Goal: Information Seeking & Learning: Learn about a topic

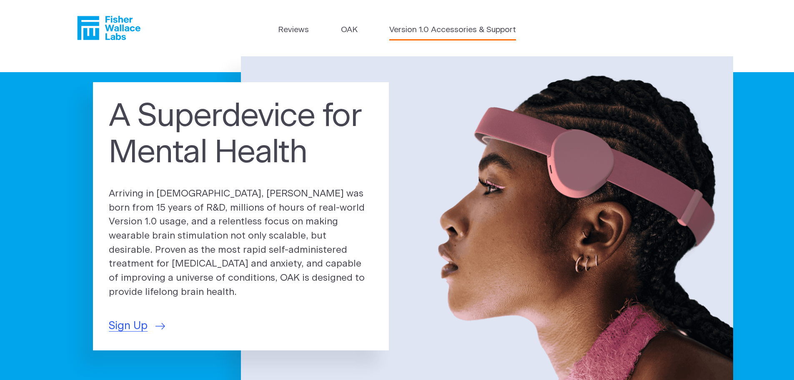
click at [449, 29] on link "Version 1.0 Accessories & Support" at bounding box center [452, 30] width 127 height 12
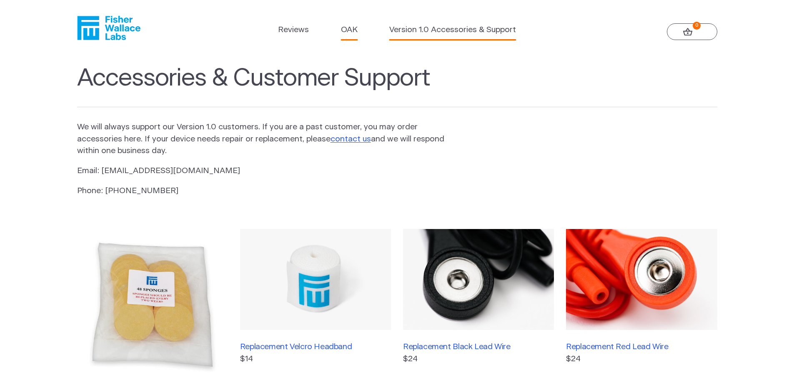
click at [351, 29] on link "OAK" at bounding box center [349, 30] width 17 height 12
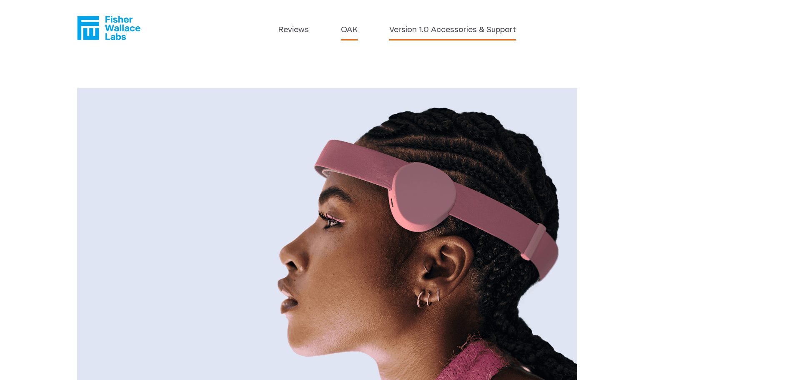
click at [408, 30] on link "Version 1.0 Accessories & Support" at bounding box center [452, 30] width 127 height 12
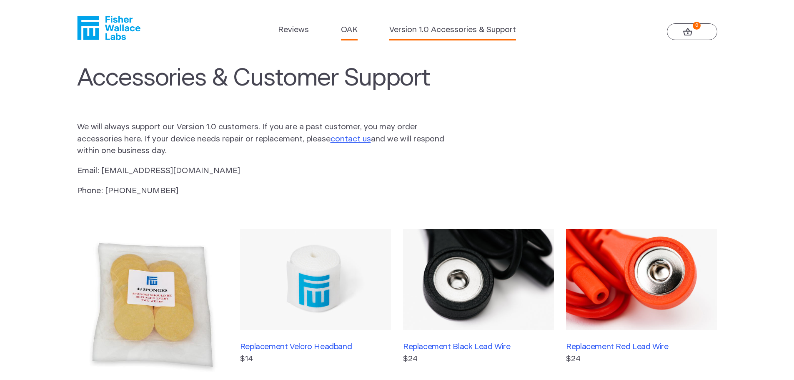
click at [350, 33] on link "OAK" at bounding box center [349, 30] width 17 height 12
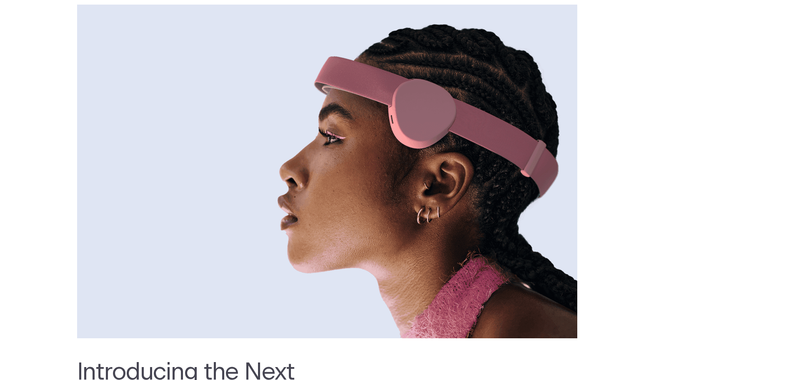
scroll to position [42, 0]
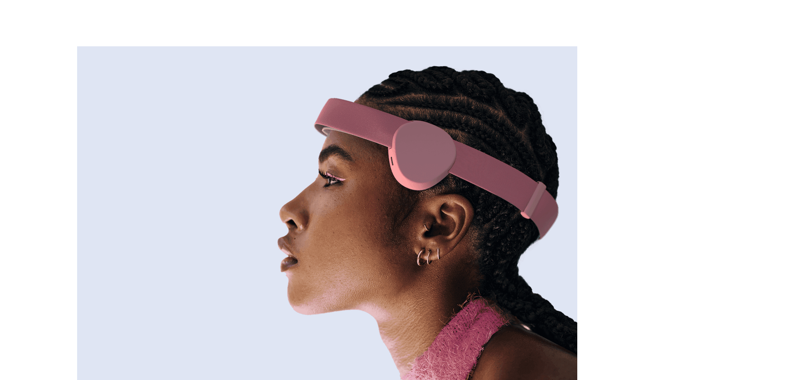
click at [413, 121] on img at bounding box center [327, 213] width 500 height 334
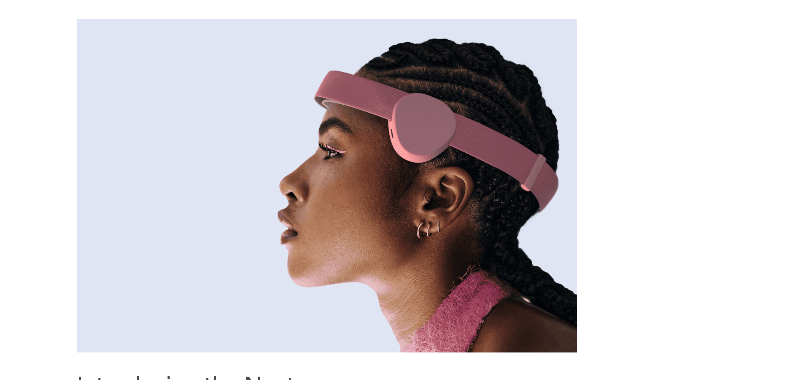
scroll to position [83, 0]
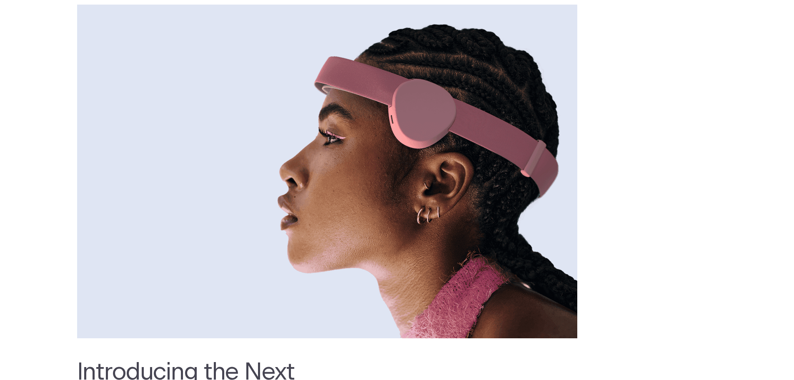
click at [625, 156] on div at bounding box center [397, 172] width 640 height 334
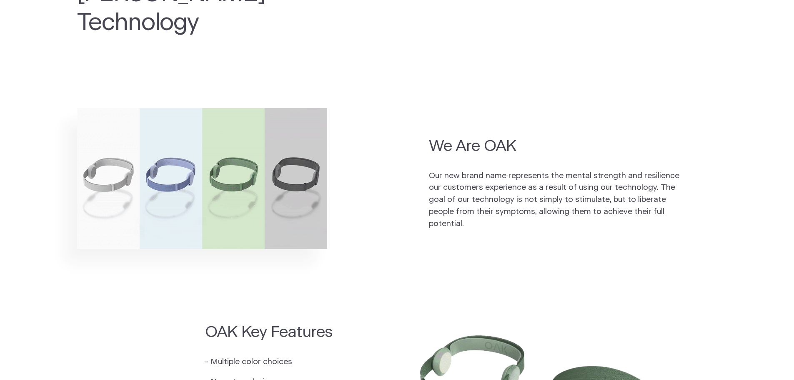
scroll to position [500, 0]
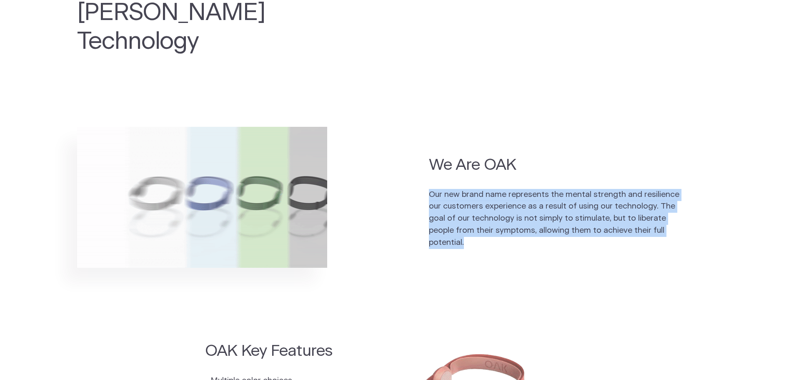
drag, startPoint x: 471, startPoint y: 210, endPoint x: 425, endPoint y: 158, distance: 69.5
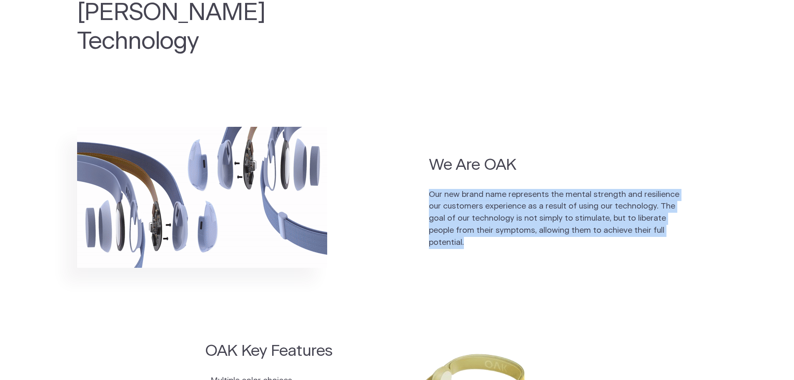
click at [425, 158] on section "We Are OAK Our new brand name represents the mental strength and resilience our…" at bounding box center [397, 217] width 794 height 191
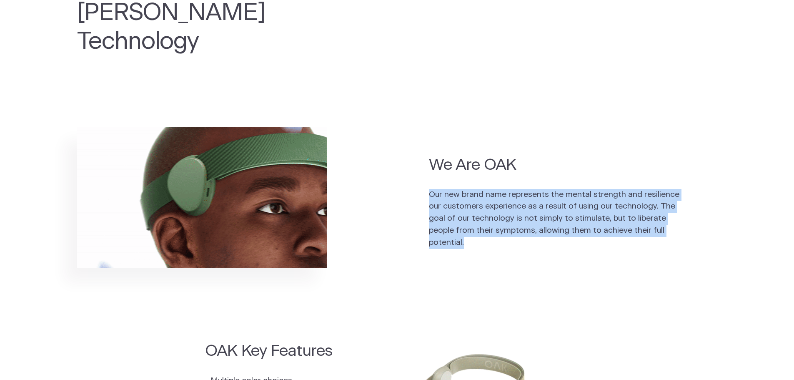
copy p "Our new brand name represents the mental strength and resilience our customers …"
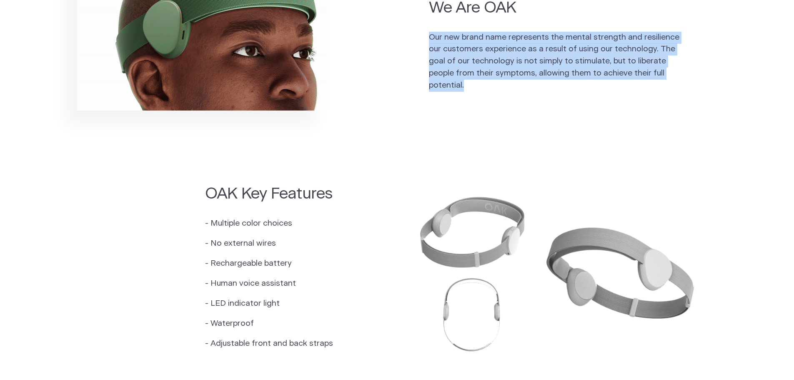
scroll to position [584, 0]
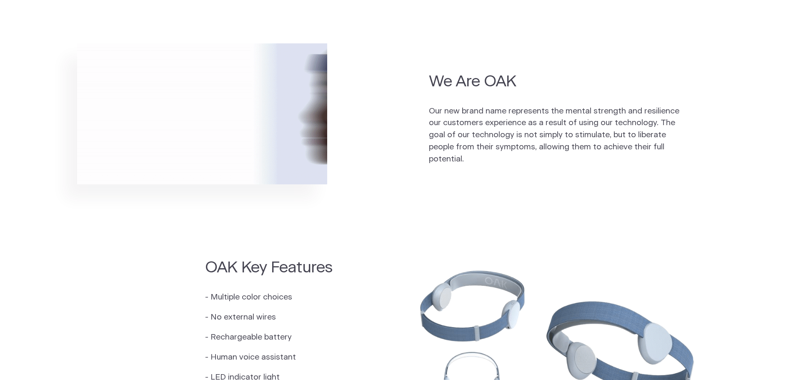
click at [358, 266] on div "OAK Key Features - Multiple color choices - No external wires - Rechargeable ba…" at bounding box center [285, 344] width 160 height 175
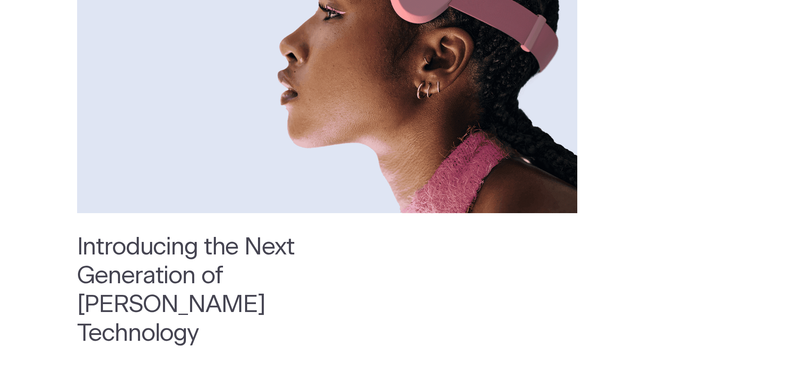
scroll to position [0, 0]
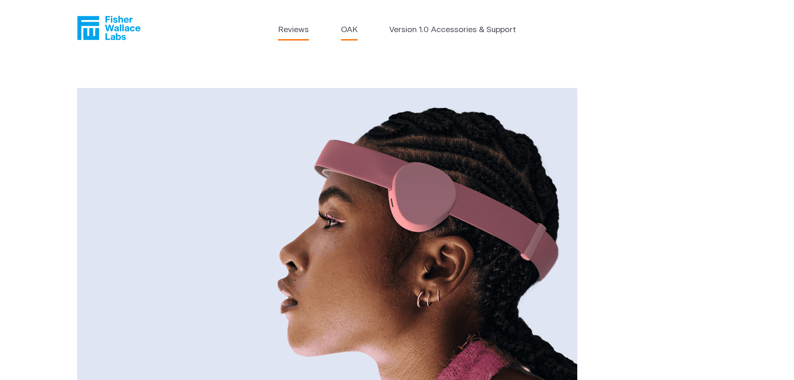
click at [289, 30] on link "Reviews" at bounding box center [293, 30] width 31 height 12
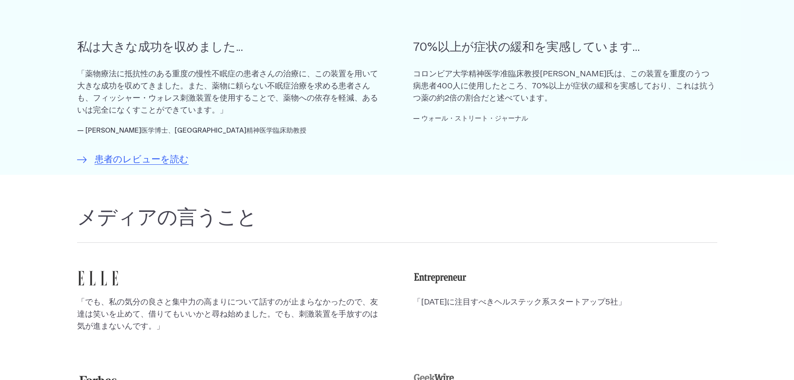
scroll to position [500, 0]
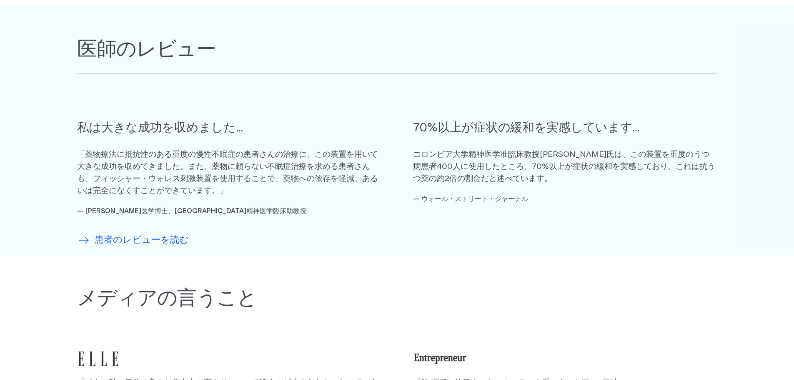
drag, startPoint x: 131, startPoint y: 237, endPoint x: 155, endPoint y: 236, distance: 24.2
click at [131, 237] on font "患者のレビューを読む" at bounding box center [142, 239] width 94 height 9
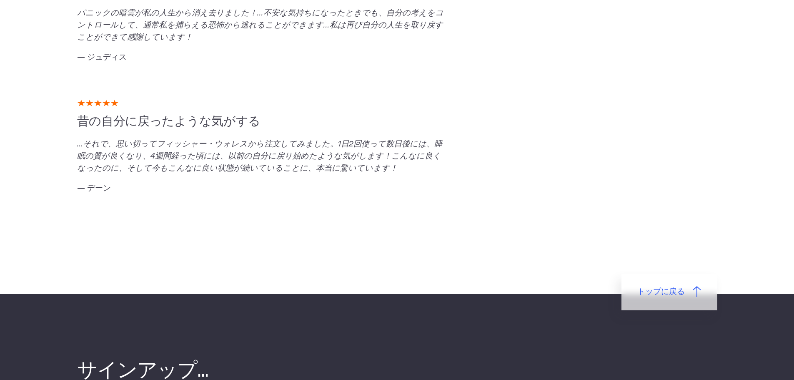
scroll to position [1918, 0]
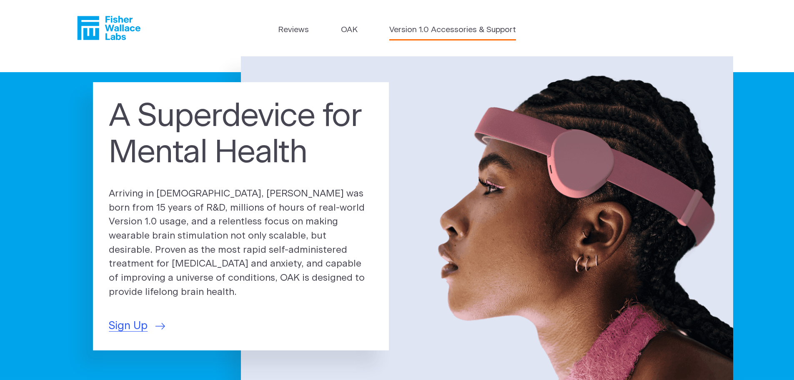
click at [408, 30] on link "Version 1.0 Accessories & Support" at bounding box center [452, 30] width 127 height 12
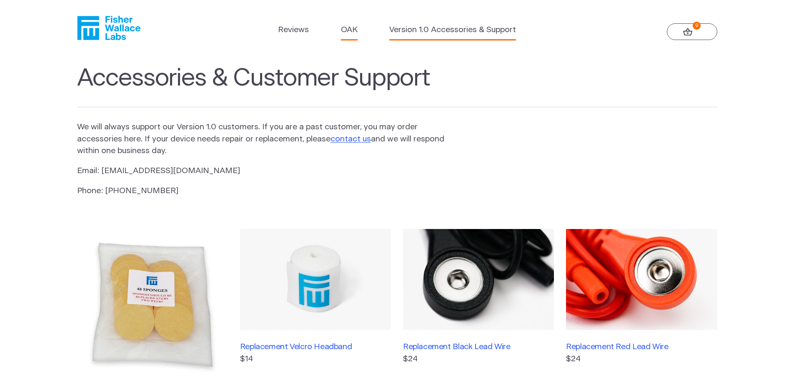
click at [352, 28] on link "OAK" at bounding box center [349, 30] width 17 height 12
